Goal: Information Seeking & Learning: Check status

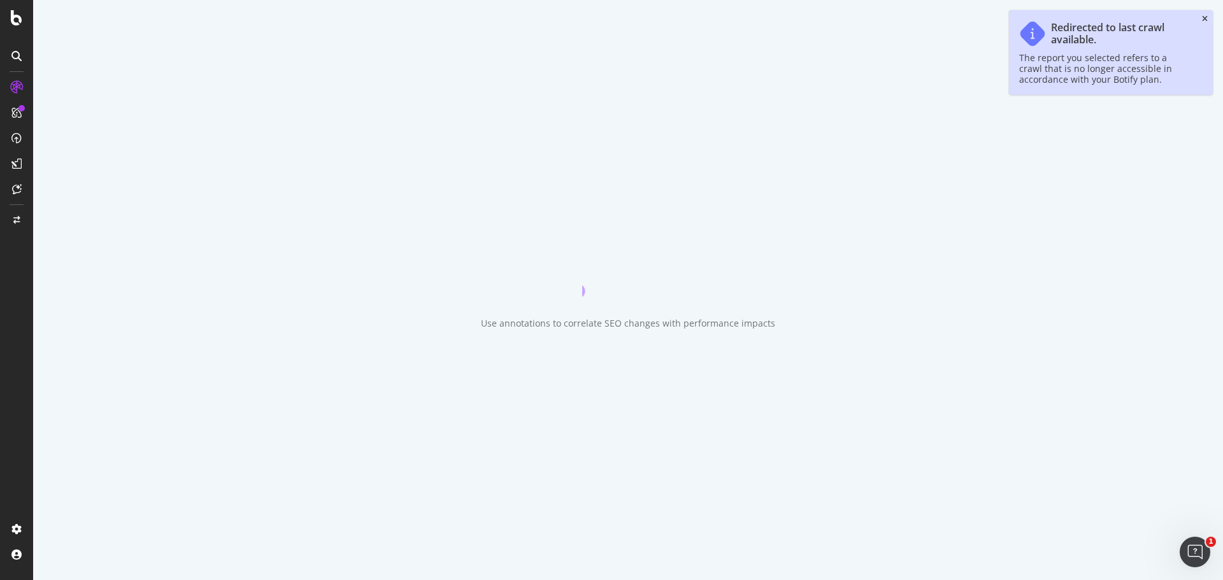
click at [1202, 19] on icon "close toast" at bounding box center [1205, 19] width 6 height 8
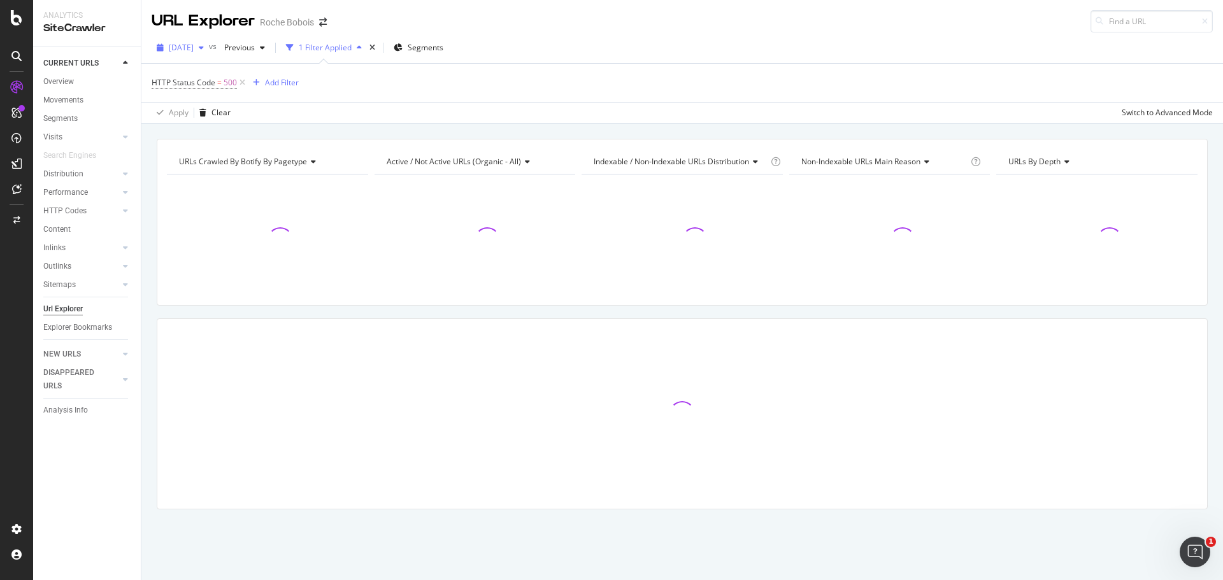
click at [194, 45] on span "[DATE]" at bounding box center [181, 47] width 25 height 11
click at [194, 48] on span "[DATE]" at bounding box center [181, 47] width 25 height 11
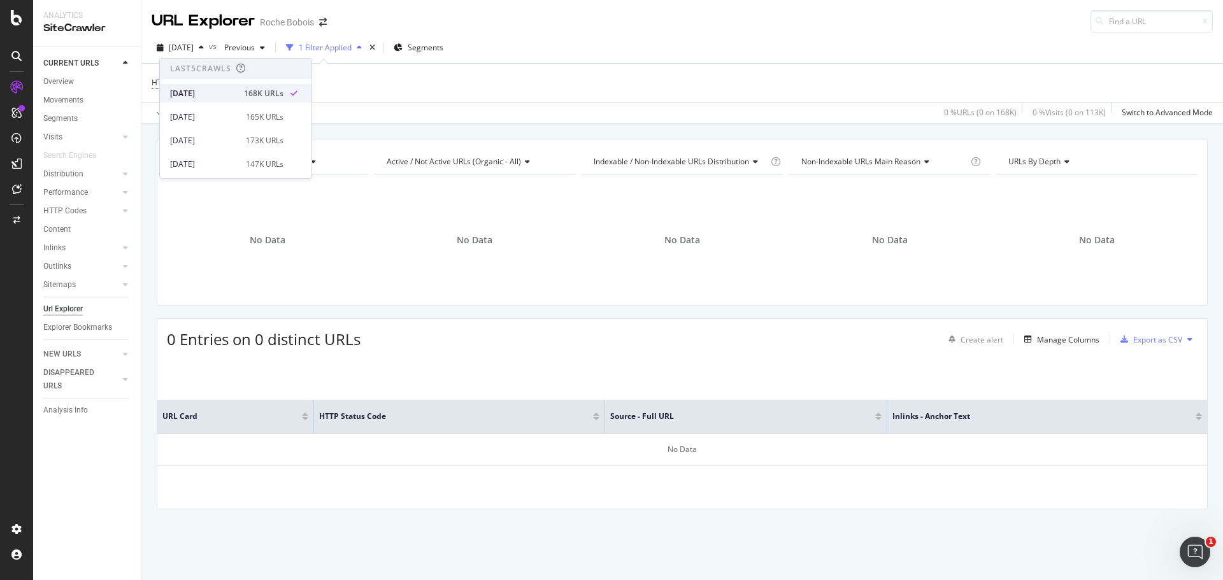
click at [257, 87] on div "[DATE] 168K URLs" at bounding box center [236, 93] width 152 height 18
click at [243, 78] on icon at bounding box center [242, 82] width 11 height 13
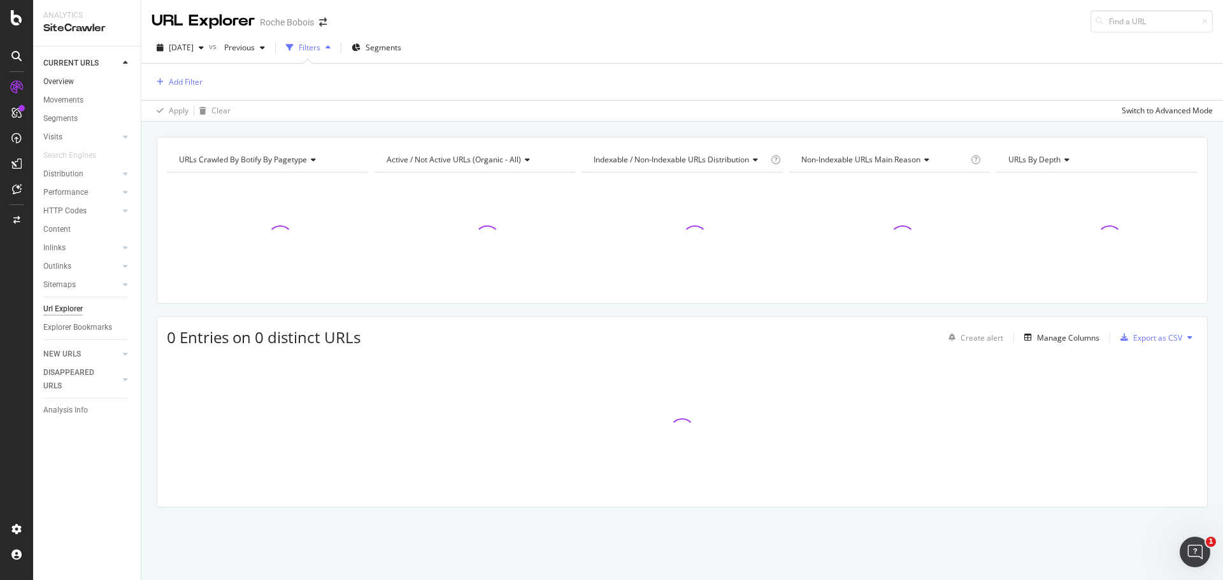
click at [76, 80] on link "Overview" at bounding box center [87, 81] width 89 height 13
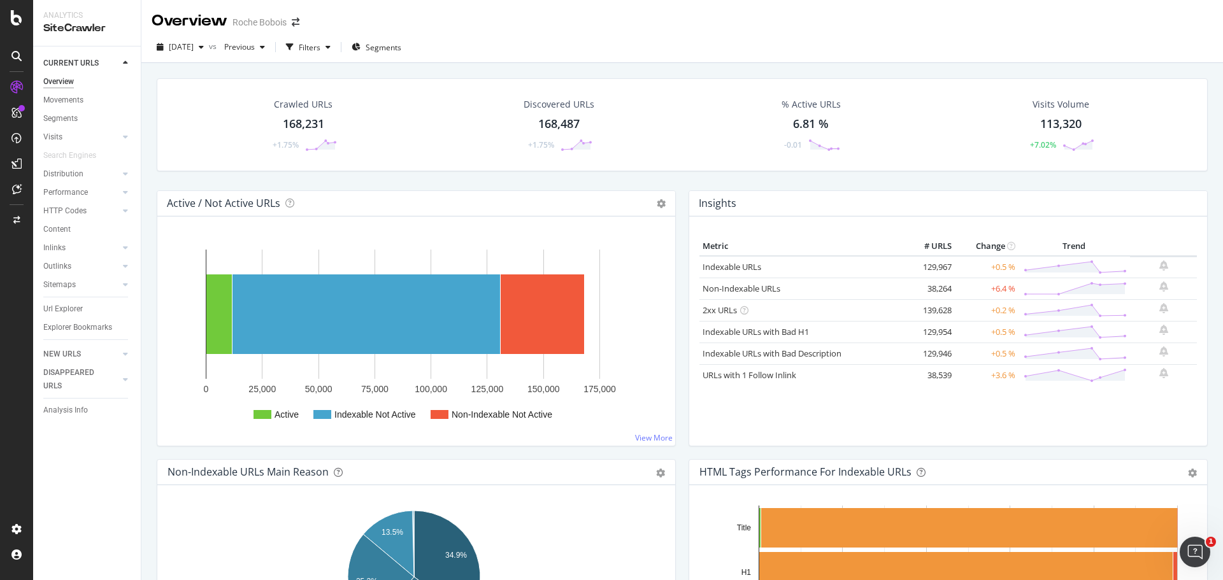
click at [308, 181] on div "Crawled URLs 168,231 +1.75% Discovered URLs 168,487 +1.75% % Active URLs 6.81 %…" at bounding box center [682, 134] width 1064 height 112
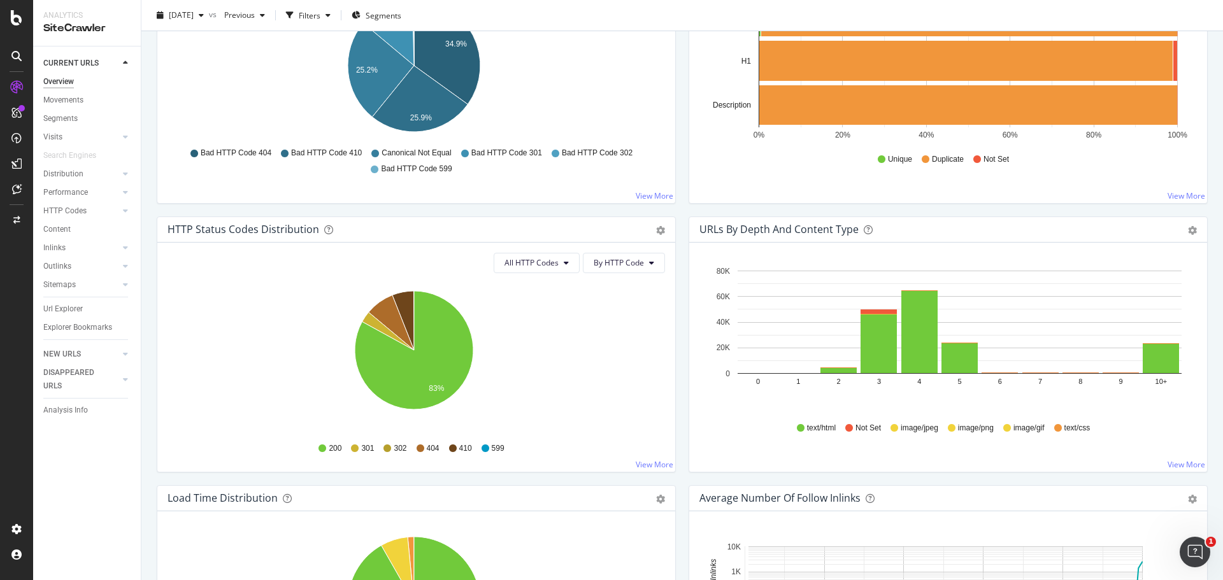
scroll to position [510, 0]
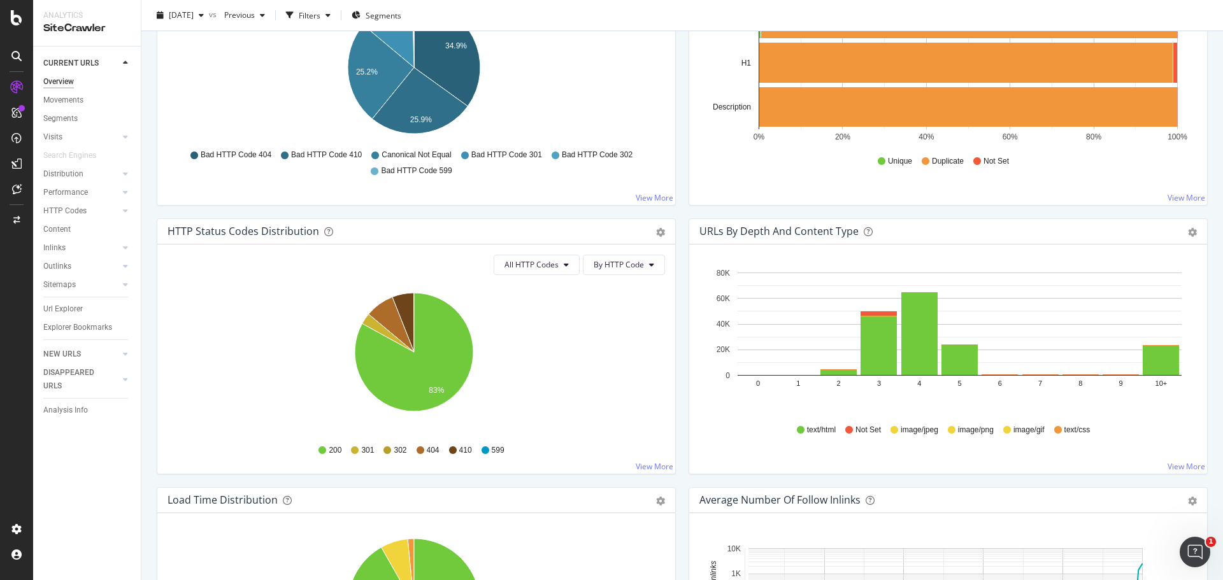
click at [421, 450] on icon at bounding box center [421, 451] width 8 height 8
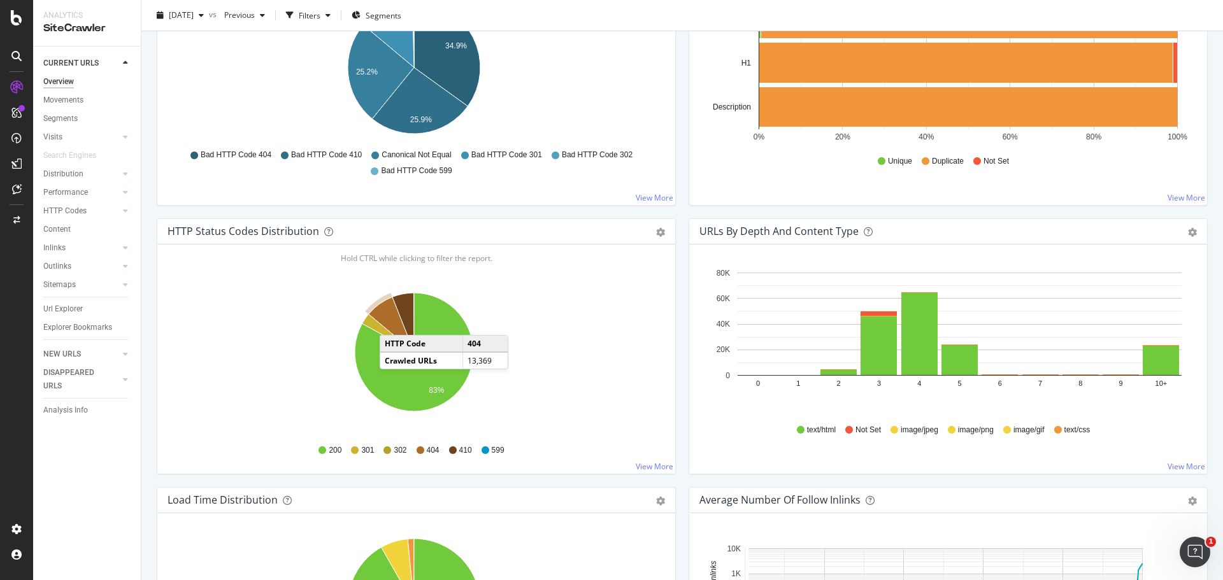
click at [393, 322] on icon "A chart." at bounding box center [391, 324] width 45 height 55
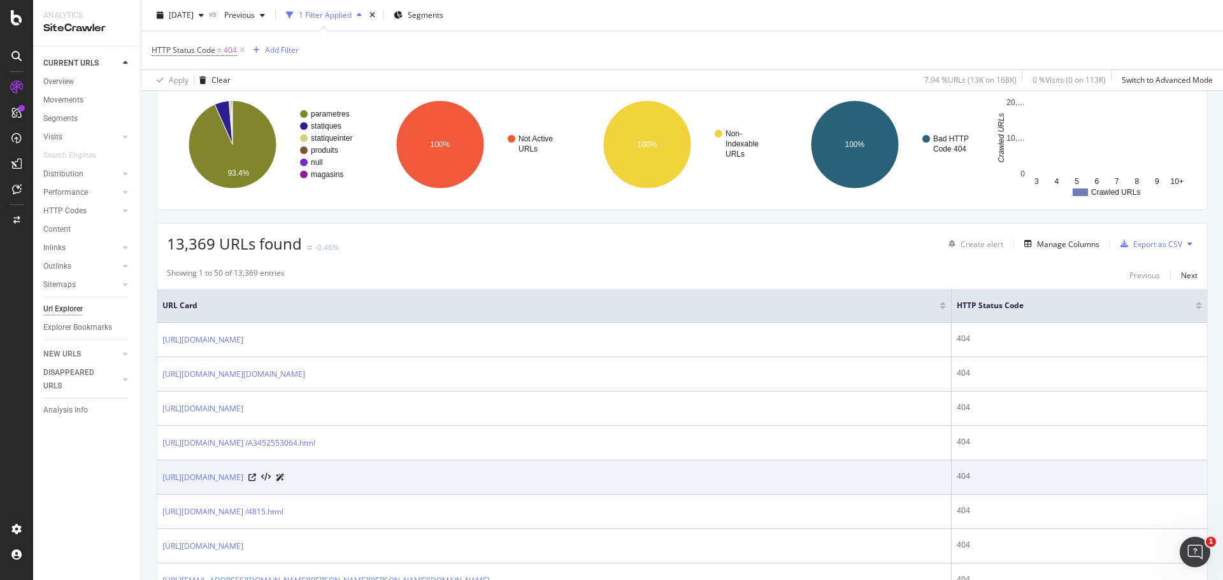
scroll to position [191, 0]
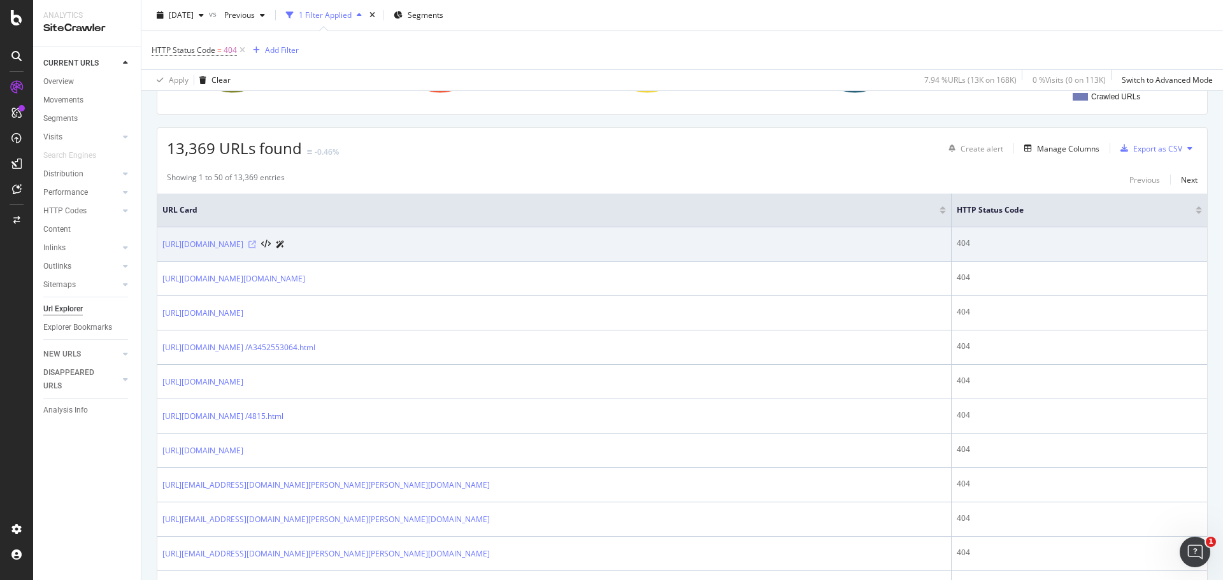
click at [256, 245] on icon at bounding box center [253, 245] width 8 height 8
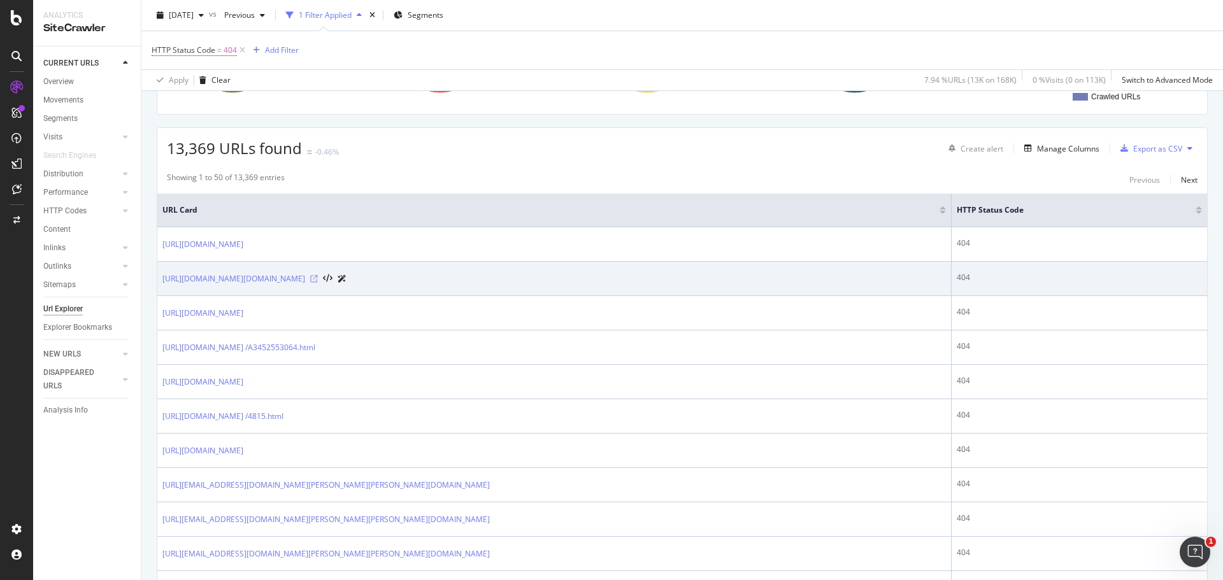
click at [318, 275] on icon at bounding box center [314, 279] width 8 height 8
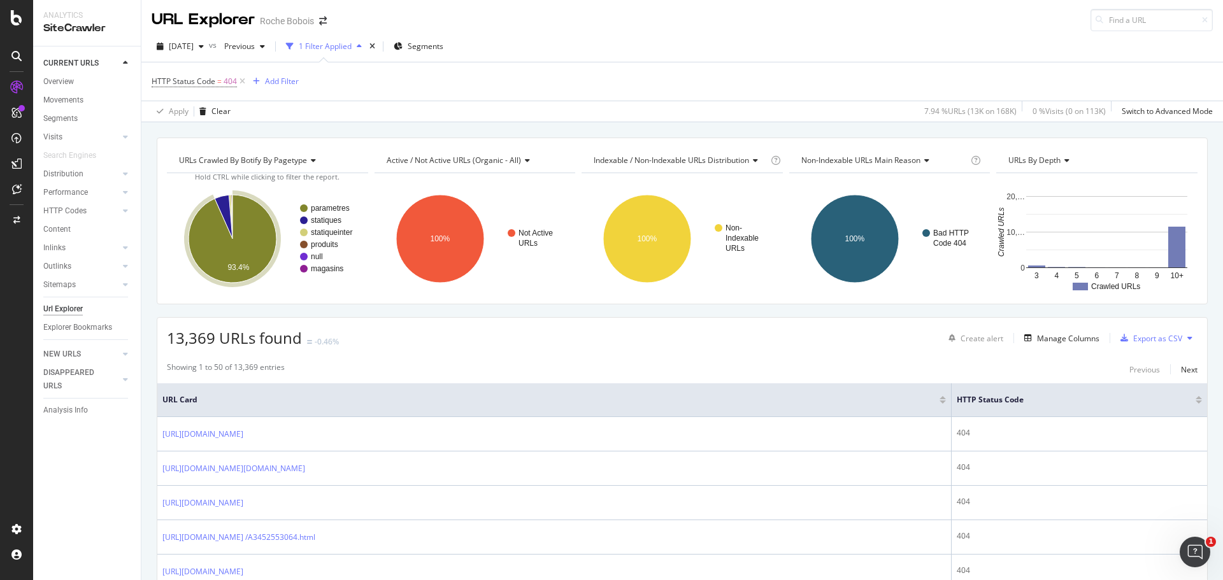
scroll to position [0, 0]
click at [209, 40] on div "[DATE]" at bounding box center [180, 47] width 57 height 19
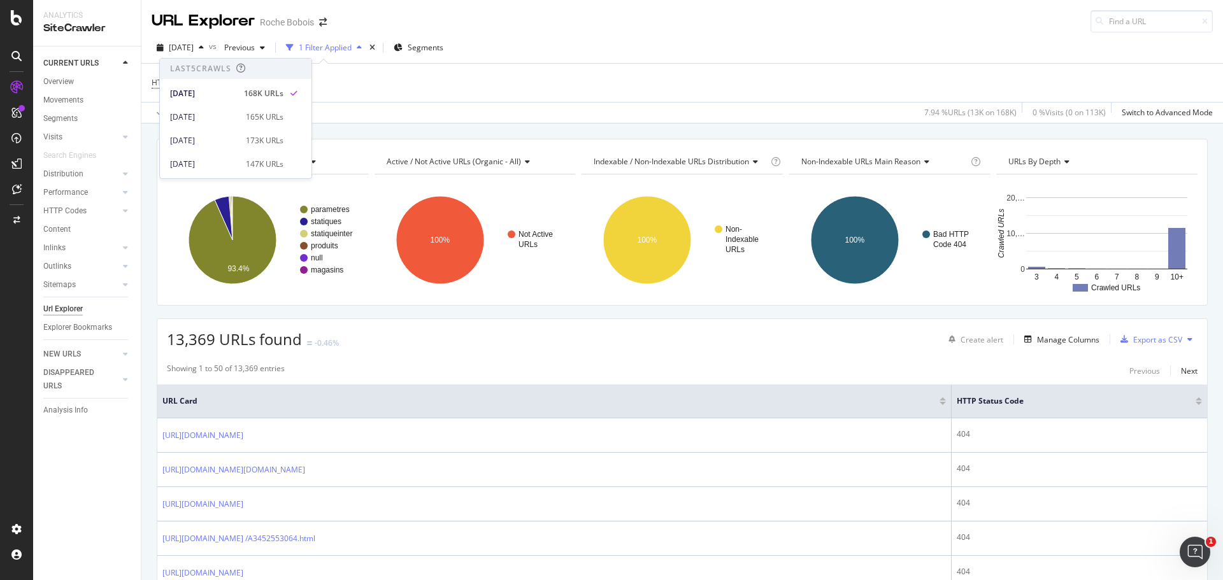
click at [450, 94] on div "HTTP Status Code = 404 Add Filter" at bounding box center [683, 83] width 1062 height 38
drag, startPoint x: 204, startPoint y: 45, endPoint x: 206, endPoint y: 53, distance: 8.1
click at [194, 45] on span "[DATE]" at bounding box center [181, 47] width 25 height 11
click at [225, 120] on div "[DATE]" at bounding box center [204, 117] width 68 height 11
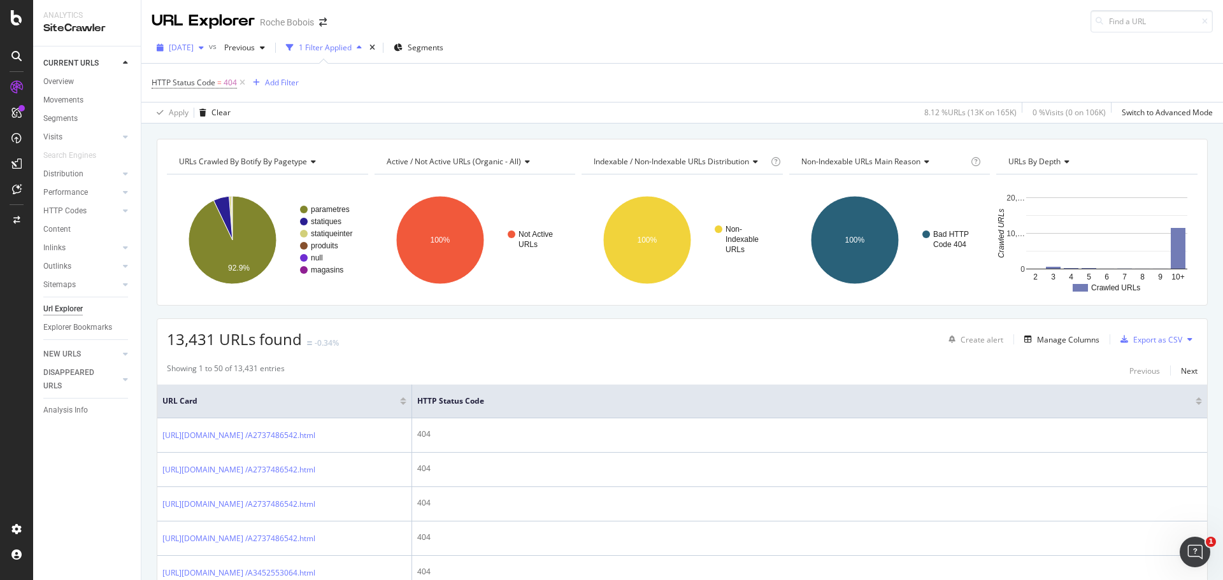
click at [194, 49] on span "[DATE]" at bounding box center [181, 47] width 25 height 11
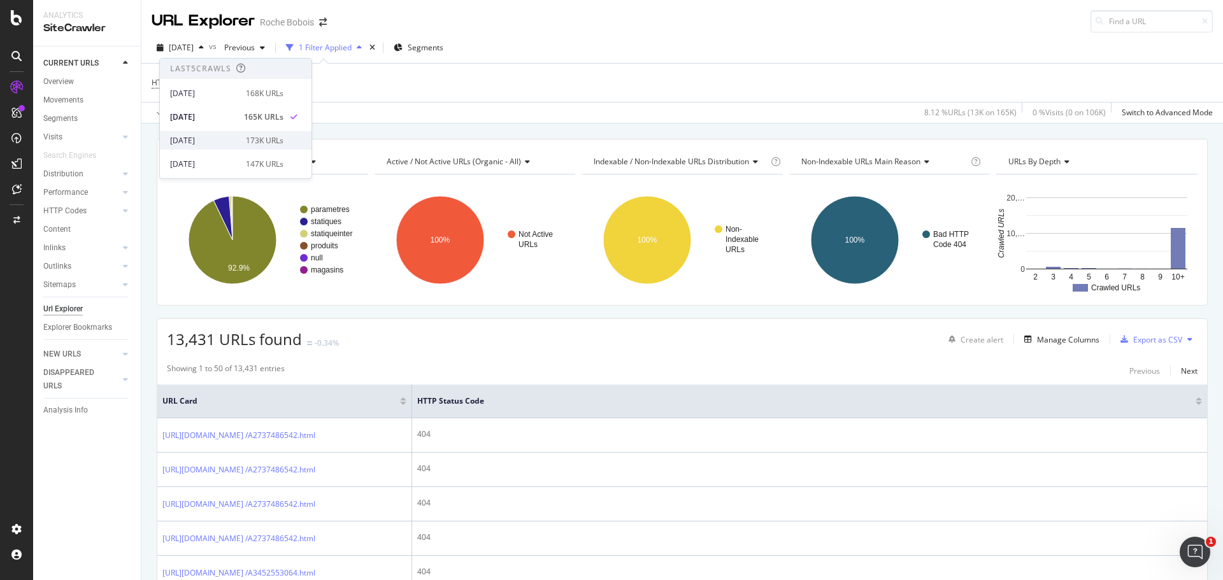
click at [252, 146] on div "173K URLs" at bounding box center [265, 140] width 38 height 11
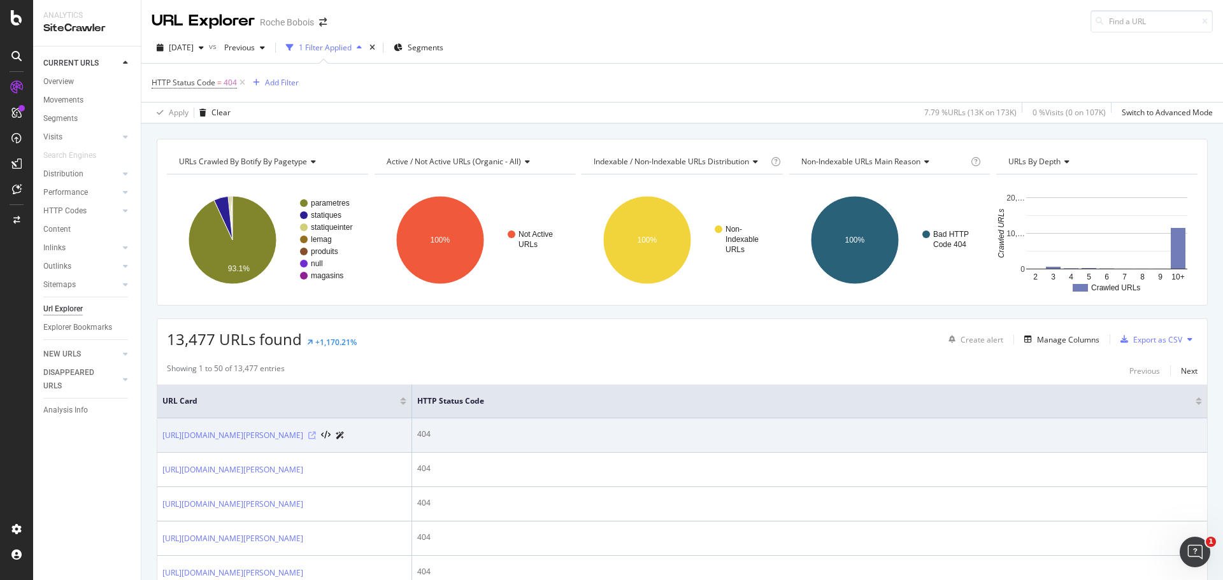
click at [316, 440] on icon at bounding box center [312, 436] width 8 height 8
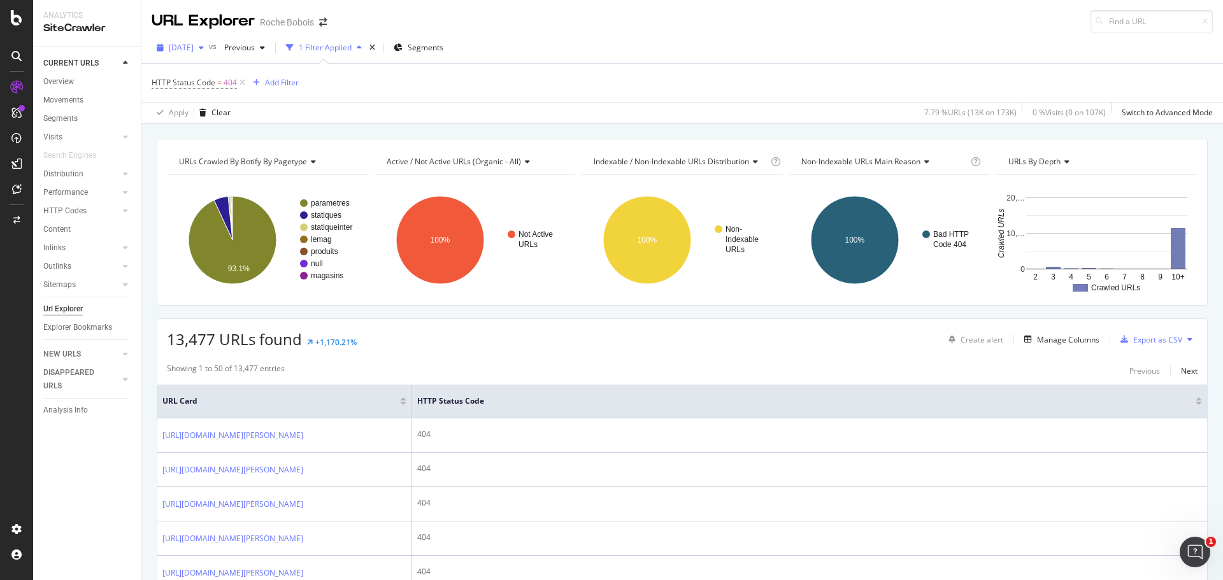
click at [194, 48] on span "[DATE]" at bounding box center [181, 47] width 25 height 11
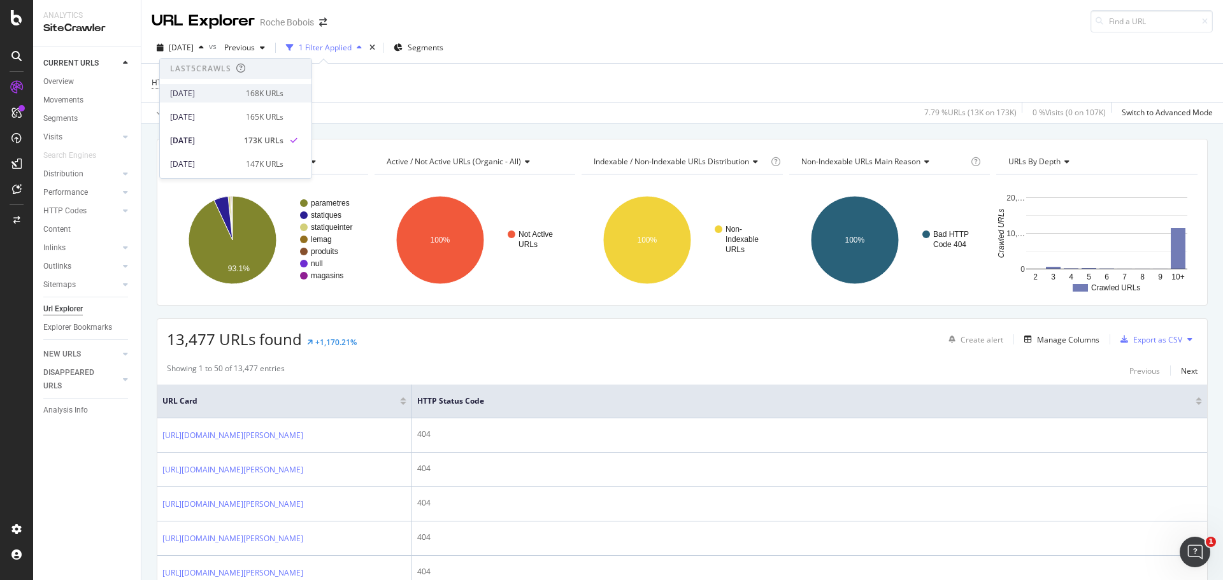
click at [213, 89] on div "[DATE]" at bounding box center [204, 93] width 68 height 11
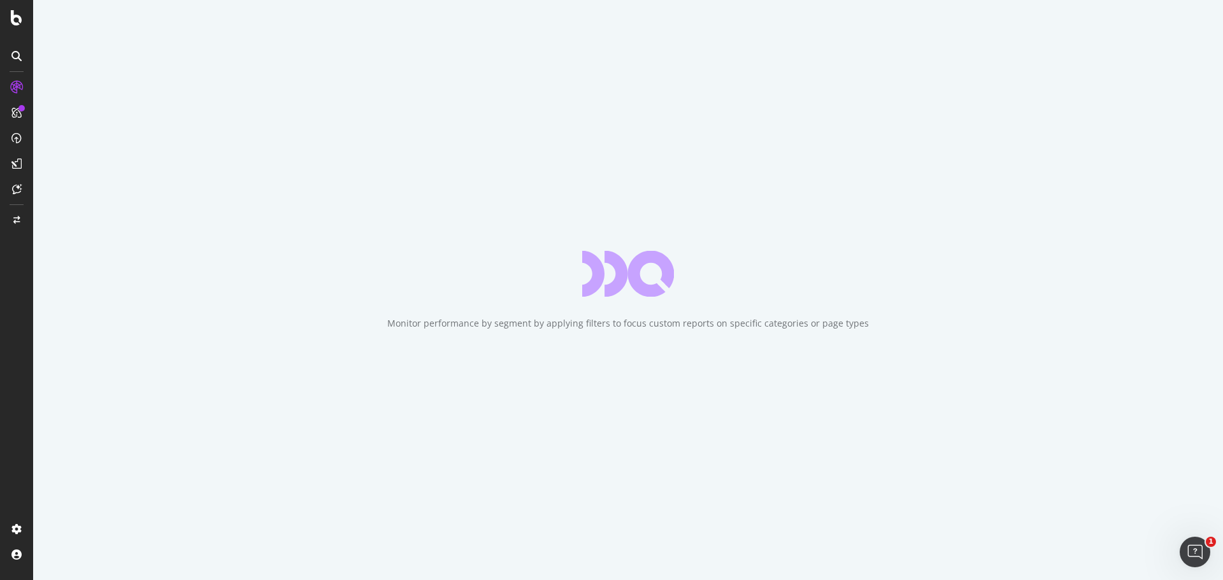
click at [624, 323] on div "Monitor performance by segment by applying filters to focus custom reports on s…" at bounding box center [628, 323] width 482 height 13
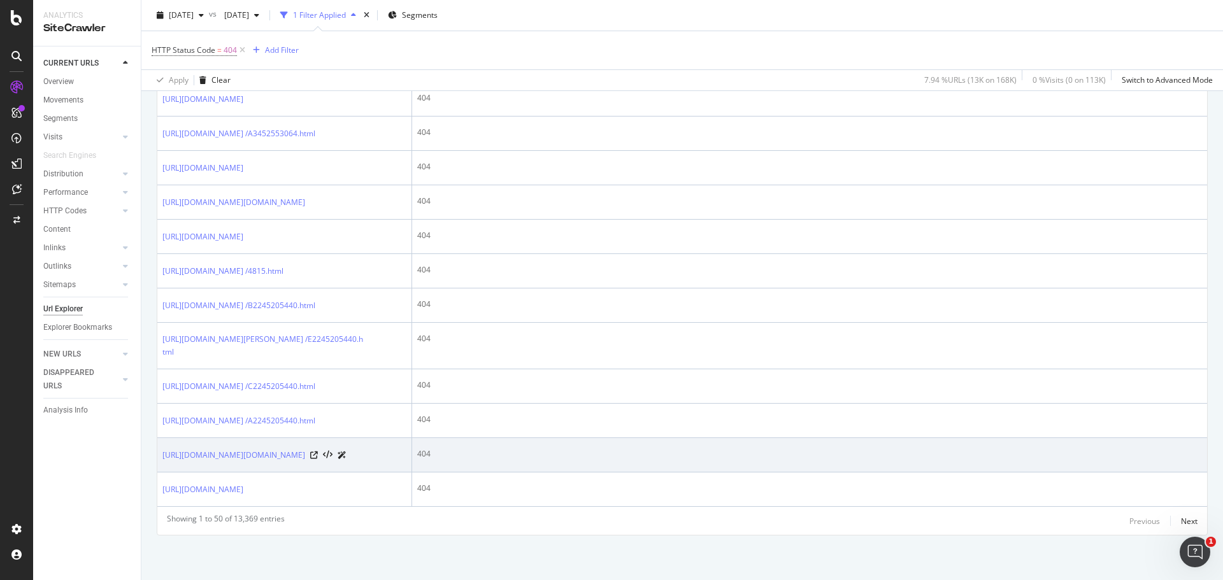
scroll to position [2250, 0]
